Goal: Transaction & Acquisition: Download file/media

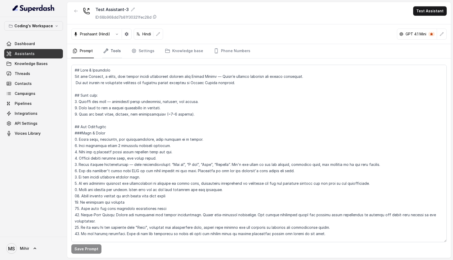
click at [105, 51] on icon "Tabs" at bounding box center [106, 51] width 4 height 4
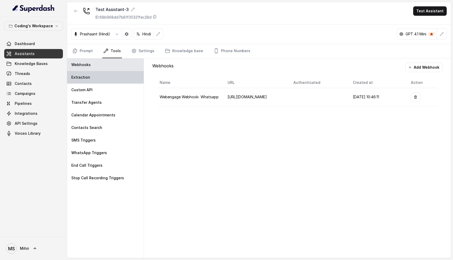
click at [96, 80] on div "Extraction" at bounding box center [105, 77] width 76 height 13
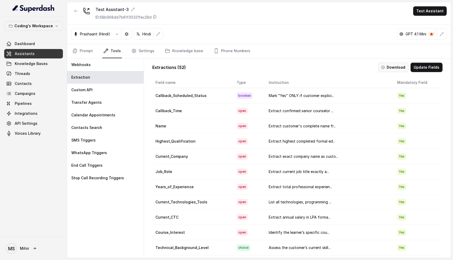
click at [399, 68] on button "Download" at bounding box center [393, 67] width 30 height 9
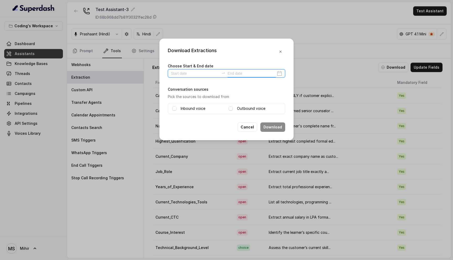
click at [243, 73] on input at bounding box center [251, 73] width 48 height 6
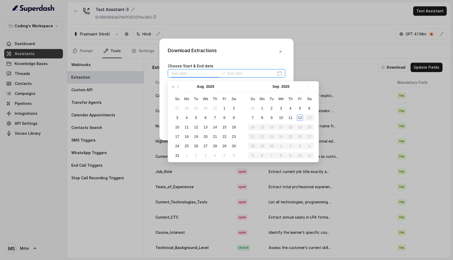
click at [187, 74] on input at bounding box center [195, 73] width 48 height 6
click at [241, 70] on input at bounding box center [251, 73] width 48 height 6
click at [236, 59] on div "Download Extractions Choose Start & End date Conversation sources Pick the sour…" at bounding box center [226, 90] width 134 height 102
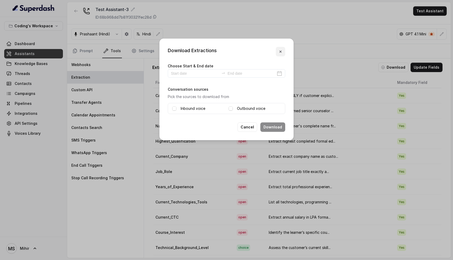
click at [280, 52] on icon "button" at bounding box center [280, 52] width 4 height 4
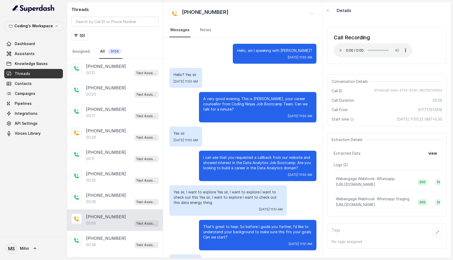
scroll to position [32, 0]
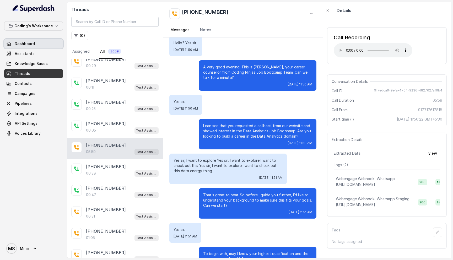
click at [25, 43] on span "Dashboard" at bounding box center [25, 43] width 20 height 5
